Goal: Task Accomplishment & Management: Manage account settings

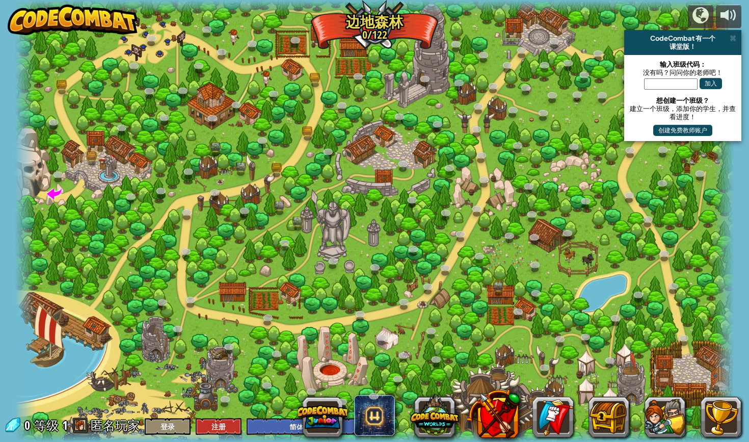
select select "zh-HANS"
click at [51, 192] on span at bounding box center [54, 193] width 15 height 15
select select "zh-HANS"
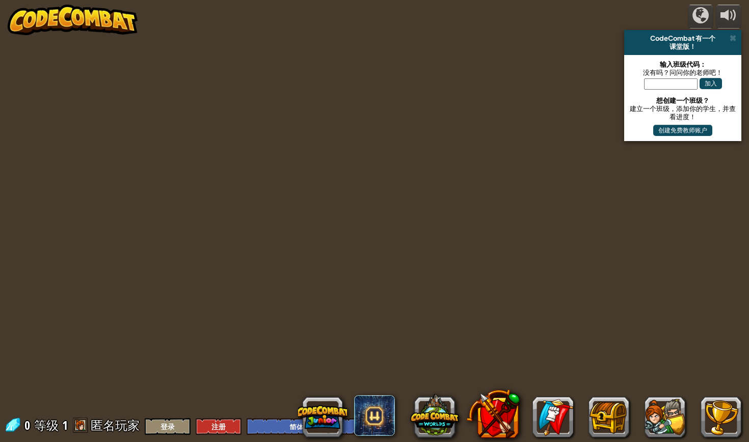
select select "zh-HANS"
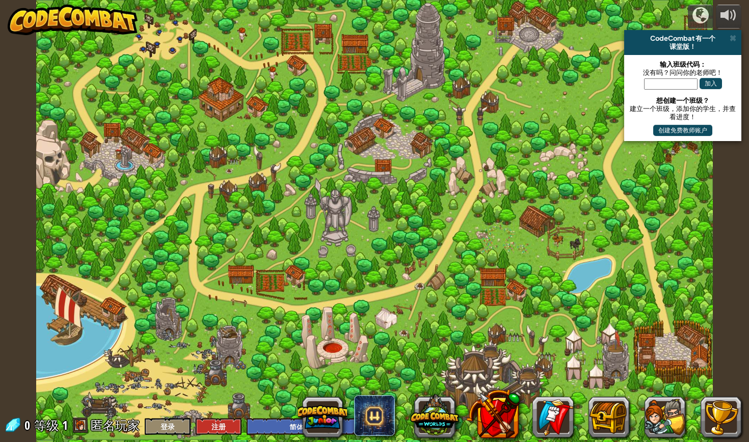
select select "zh-HANS"
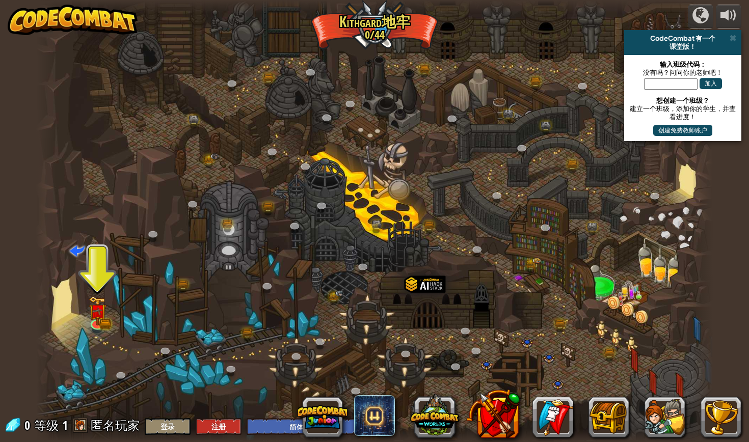
click at [173, 420] on button "登录" at bounding box center [168, 426] width 46 height 17
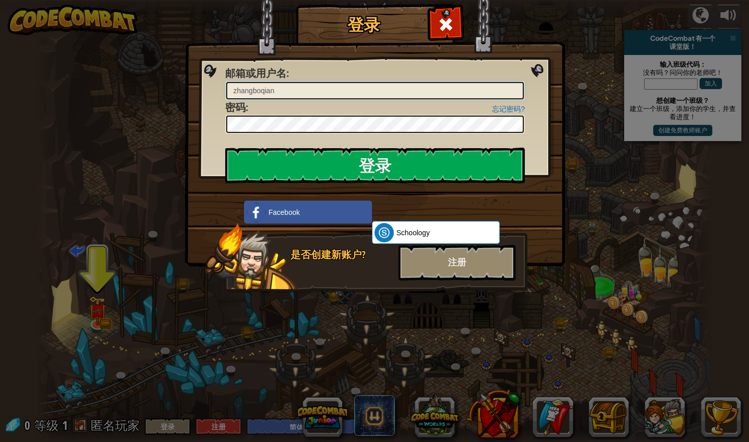
type input "zhangboqian"
click at [320, 169] on input "登录" at bounding box center [375, 166] width 300 height 36
